Goal: Find specific page/section: Find specific page/section

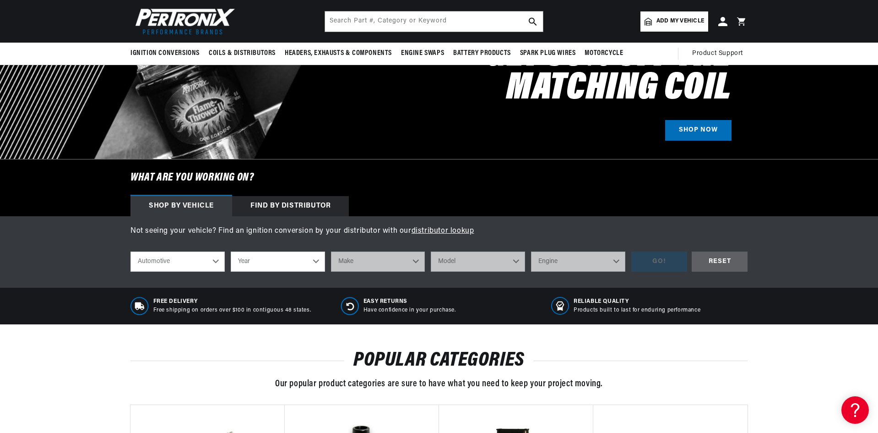
scroll to position [0, 1143]
click at [215, 257] on select "Automotive Agricultural Industrial Marine Motorcycle" at bounding box center [177, 261] width 94 height 20
click at [130, 251] on select "Automotive Agricultural Industrial Marine Motorcycle" at bounding box center [177, 261] width 94 height 20
select select "Agricultural"
click at [318, 260] on select "Year [DATE] 1965 1964 1960 1959 1958 1957 1939 1938 1937" at bounding box center [278, 261] width 94 height 20
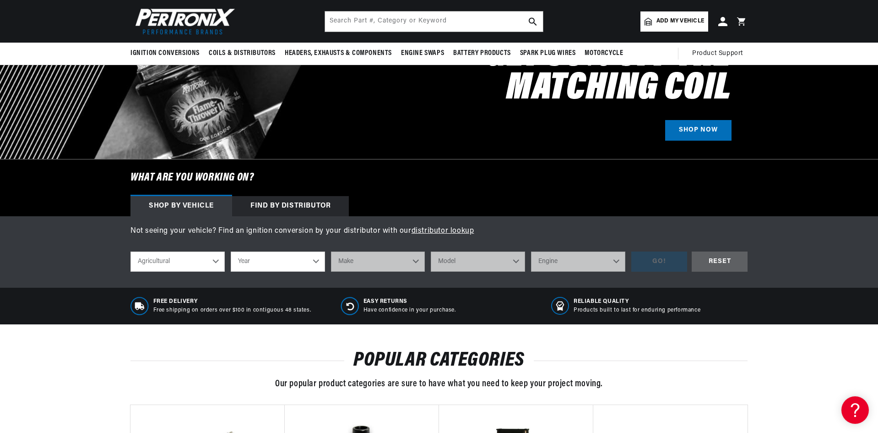
scroll to position [0, 0]
select select "1957"
click at [231, 251] on select "Year [DATE] 1965 1964 1960 1959 1958 1957 1939 1938 1937" at bounding box center [278, 261] width 94 height 20
select select "1957"
click at [416, 259] on select "Make [PERSON_NAME]" at bounding box center [378, 261] width 94 height 20
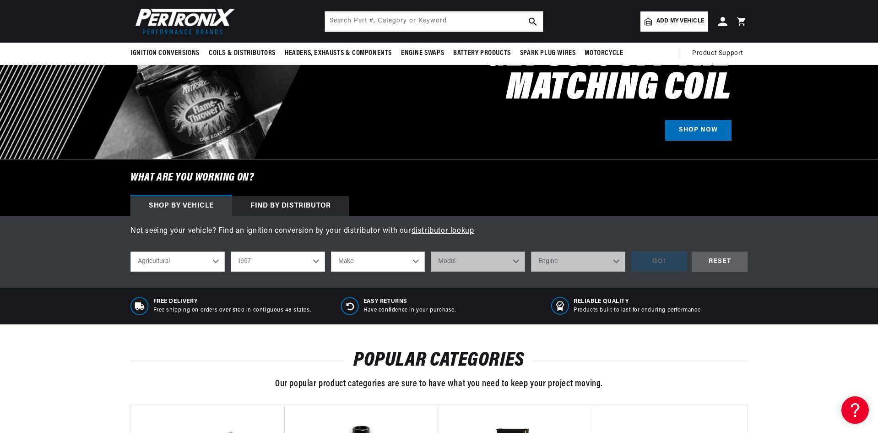
scroll to position [0, 572]
click at [449, 288] on div "Free Delivery Free shipping on orders over $100 in contiguous 48 states. Easy R…" at bounding box center [439, 305] width 878 height 37
click at [417, 261] on select "Make [PERSON_NAME]" at bounding box center [378, 261] width 94 height 20
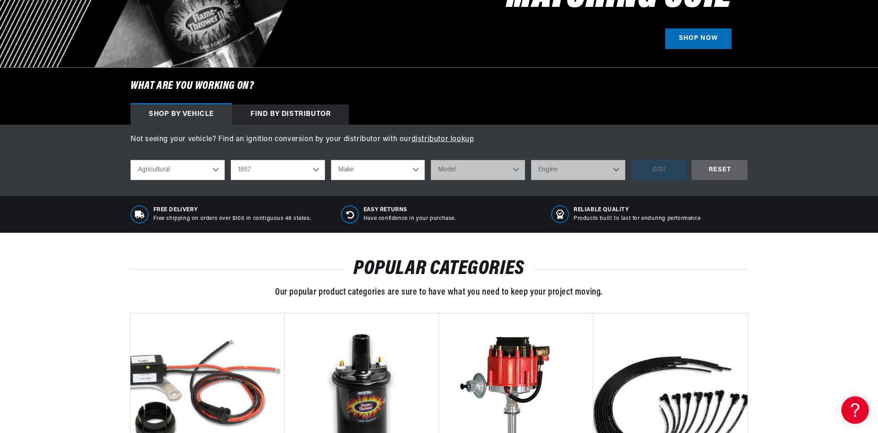
scroll to position [0, 0]
click at [418, 169] on select "Make [PERSON_NAME]" at bounding box center [378, 170] width 94 height 20
select select "[PERSON_NAME]"
click at [331, 160] on select "Make [PERSON_NAME]" at bounding box center [378, 170] width 94 height 20
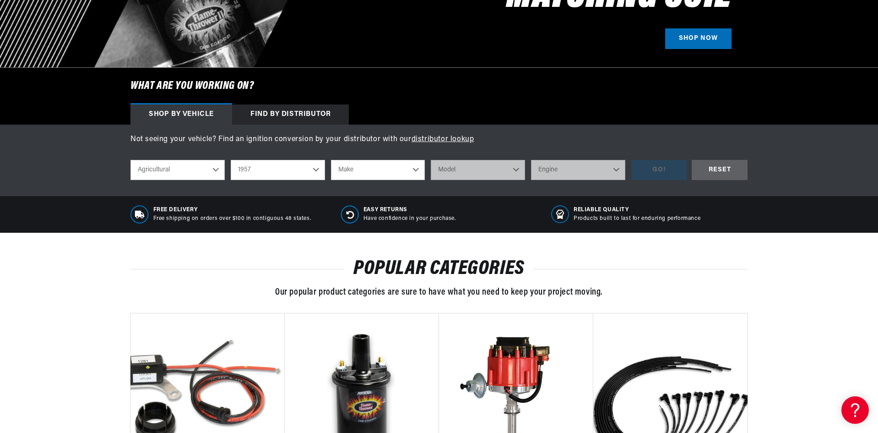
click at [316, 168] on select "1970 1965 1964 1960 1959 1958 1957 1939 1938 1937" at bounding box center [278, 170] width 94 height 20
select select "[PERSON_NAME]"
click at [231, 160] on select "1970 1965 1964 1960 1959 1958 1957 1939 1938 1937" at bounding box center [278, 170] width 94 height 20
select select "1958"
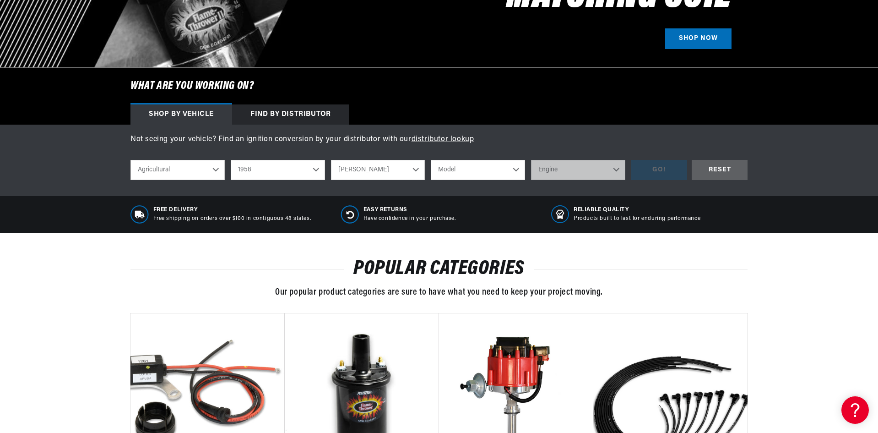
click at [416, 170] on select "Fox River [PERSON_NAME]" at bounding box center [378, 170] width 94 height 20
click at [414, 168] on select "Fox River [PERSON_NAME]" at bounding box center [378, 170] width 94 height 20
click at [415, 163] on select "Fox River [PERSON_NAME]" at bounding box center [378, 170] width 94 height 20
click at [711, 168] on div "RESET" at bounding box center [720, 170] width 56 height 21
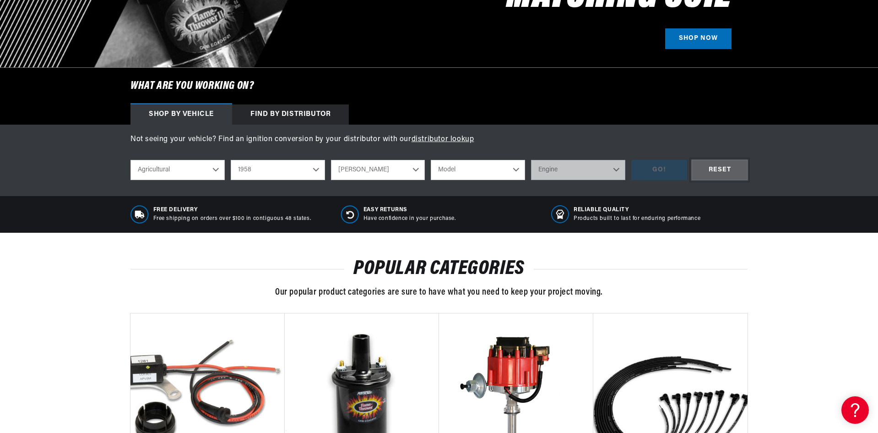
click at [710, 168] on div "RESET" at bounding box center [720, 170] width 56 height 21
select select "Automotive"
select select "Year"
select select "Make"
